Goal: Task Accomplishment & Management: Manage account settings

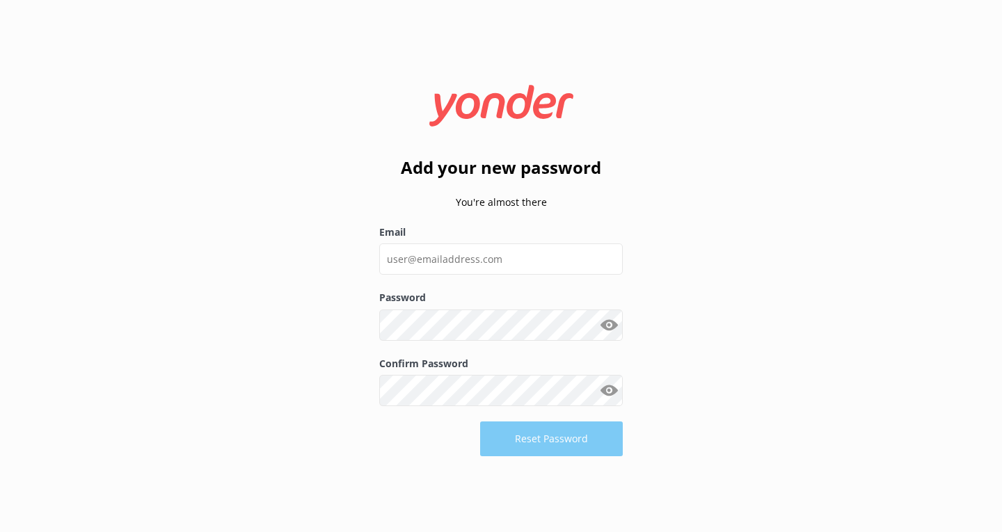
click at [461, 255] on input "Email" at bounding box center [500, 258] width 243 height 31
type input "j"
type input "[EMAIL_ADDRESS][DOMAIN_NAME]"
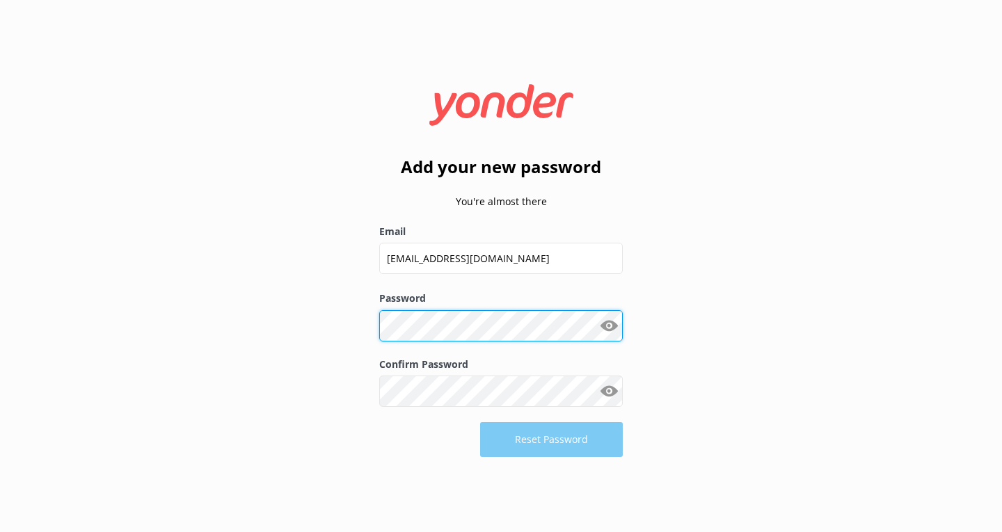
click at [374, 323] on div "Add your new password You're almost there Email [EMAIL_ADDRESS][DOMAIN_NAME] Pa…" at bounding box center [501, 265] width 278 height 401
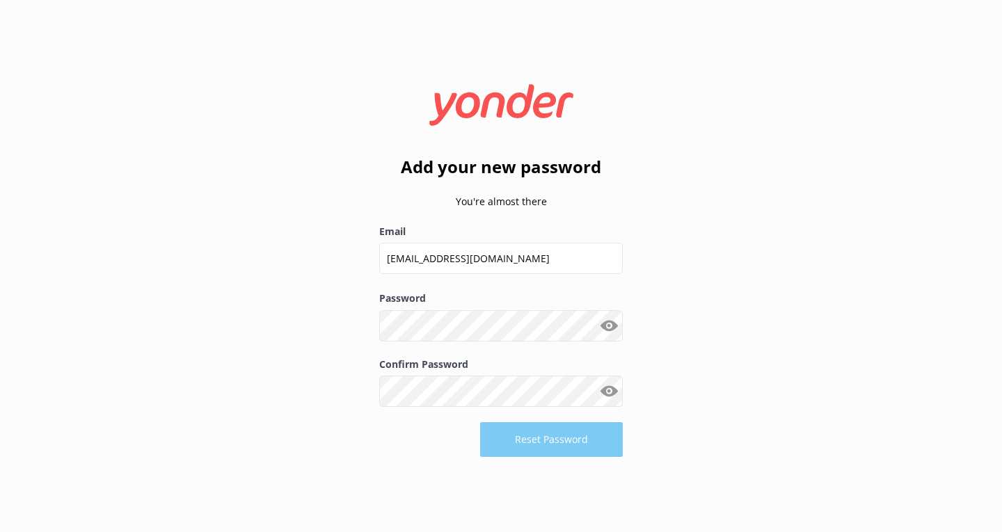
click at [609, 323] on button "Show password" at bounding box center [609, 326] width 28 height 28
click at [557, 444] on button "Reset Password" at bounding box center [551, 439] width 143 height 35
